Goal: Obtain resource: Download file/media

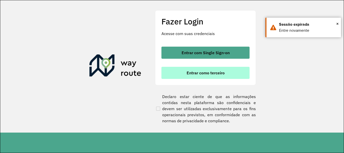
click at [198, 70] on button "Entrar como terceiro" at bounding box center [205, 73] width 88 height 12
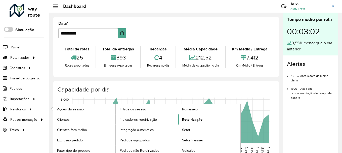
click at [199, 119] on span "Roteirização" at bounding box center [192, 119] width 20 height 5
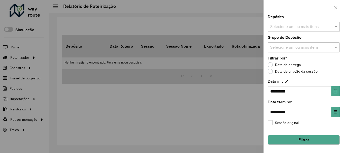
click at [296, 26] on input "text" at bounding box center [301, 27] width 64 height 6
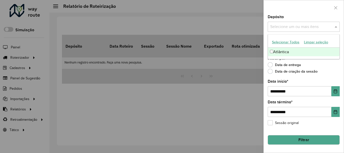
click at [280, 52] on div "Atlântica" at bounding box center [303, 52] width 71 height 9
click at [303, 136] on button "Filtrar" at bounding box center [303, 140] width 72 height 10
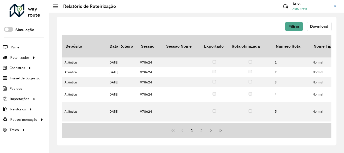
click at [323, 28] on span "Download" at bounding box center [319, 26] width 18 height 4
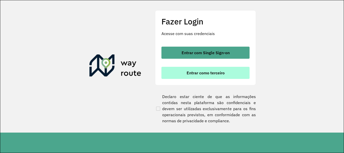
click at [212, 75] on span "Entrar como terceiro" at bounding box center [205, 73] width 38 height 4
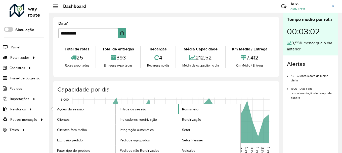
click at [197, 109] on span "Romaneio" at bounding box center [190, 108] width 16 height 5
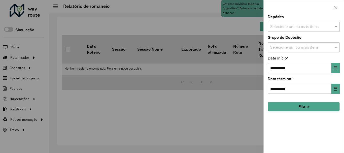
click at [284, 27] on input "text" at bounding box center [301, 27] width 64 height 6
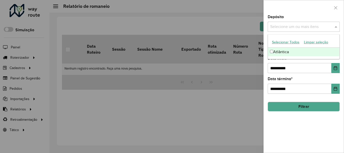
click at [285, 51] on div "Atlântica" at bounding box center [303, 52] width 71 height 9
click at [335, 69] on icon "Choose Date" at bounding box center [335, 68] width 4 height 4
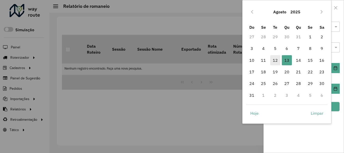
click at [275, 60] on span "12" at bounding box center [275, 60] width 10 height 10
type input "**********"
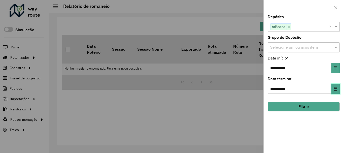
click at [333, 92] on button "Choose Date" at bounding box center [335, 89] width 8 height 10
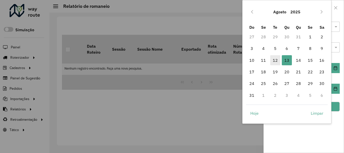
click at [277, 58] on span "12" at bounding box center [275, 60] width 10 height 10
type input "**********"
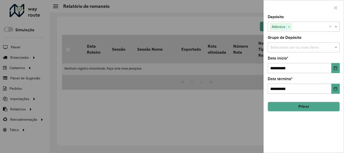
click at [331, 108] on button "Filtrar" at bounding box center [303, 107] width 72 height 10
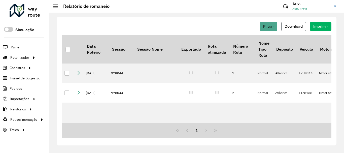
click at [286, 27] on span "Download" at bounding box center [293, 26] width 18 height 4
